Goal: Answer question/provide support

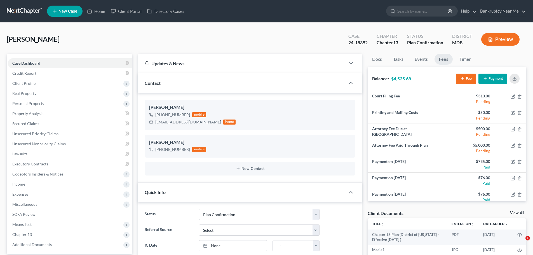
select select "12"
select select "0"
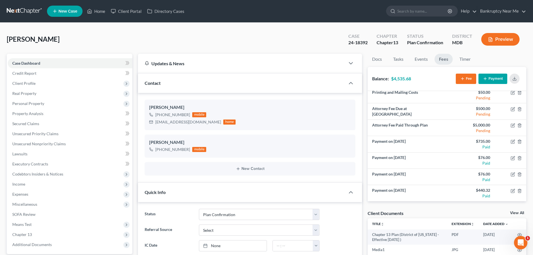
click at [18, 5] on nav "Home New Case Client Portal Directory Cases Bankruptcy Near Me [EMAIL_ADDRESS][…" at bounding box center [266, 11] width 533 height 22
click at [18, 6] on link at bounding box center [25, 11] width 36 height 10
click at [20, 12] on link at bounding box center [25, 11] width 36 height 10
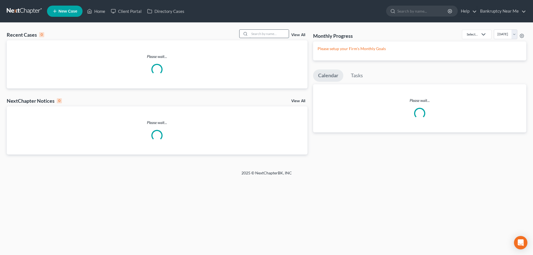
click at [268, 33] on input "search" at bounding box center [269, 34] width 39 height 8
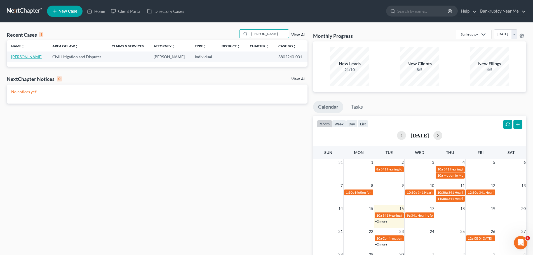
type input "Eubanks"
click at [39, 57] on link "Eubanks, Matthew" at bounding box center [26, 56] width 31 height 5
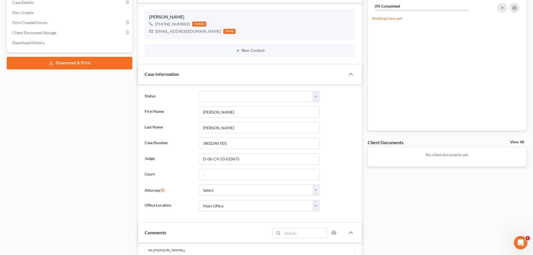
scroll to position [56, 0]
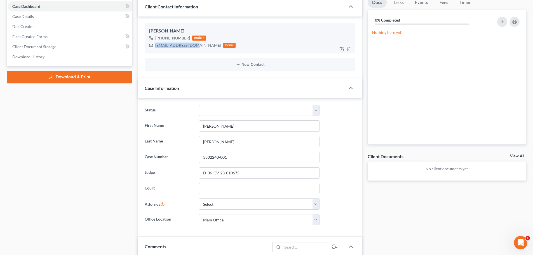
drag, startPoint x: 195, startPoint y: 45, endPoint x: 148, endPoint y: 45, distance: 46.8
click at [148, 45] on div "Matthew Eubanks +1 (240) 499-6180 mobile mabbenuin@gmail.com home" at bounding box center [250, 38] width 211 height 30
copy div "mabbenuin@gmail.com"
drag, startPoint x: 241, startPoint y: 171, endPoint x: 182, endPoint y: 169, distance: 59.1
click at [182, 169] on div "Judge D-06-CV-23-010675" at bounding box center [250, 172] width 216 height 11
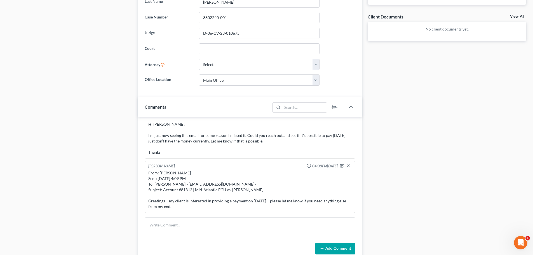
scroll to position [196, 0]
click at [253, 230] on textarea at bounding box center [250, 227] width 211 height 21
paste textarea "From: Iris Kwon <iris@bankruptcynearme.org> Sent: Tuesday, September 16, 2025 1…"
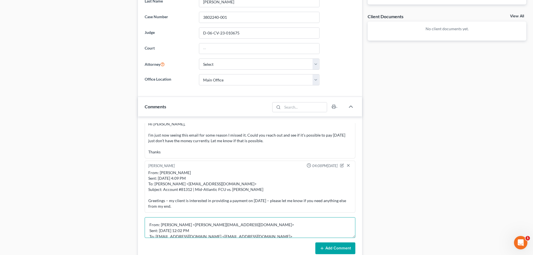
scroll to position [43, 0]
type textarea "From: Iris Kwon <iris@bankruptcynearme.org> Sent: Tuesday, September 16, 2025 1…"
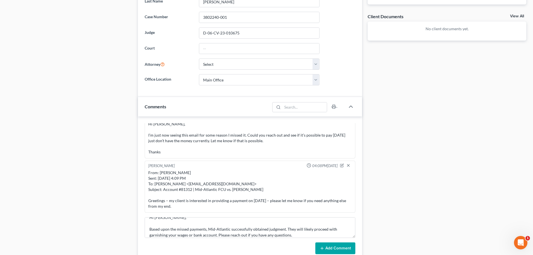
click at [323, 248] on icon at bounding box center [322, 248] width 4 height 4
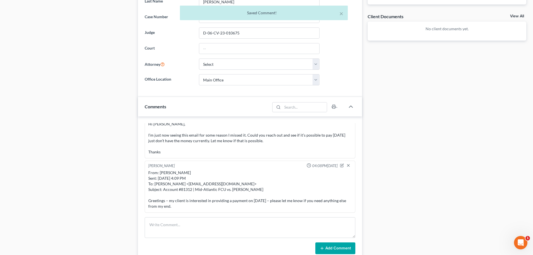
scroll to position [1001, 0]
